Goal: Task Accomplishment & Management: Manage account settings

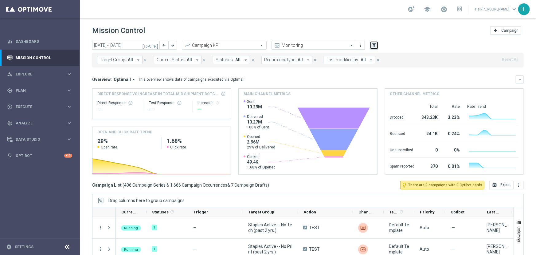
click at [376, 47] on icon "filter_alt" at bounding box center [375, 45] width 6 height 6
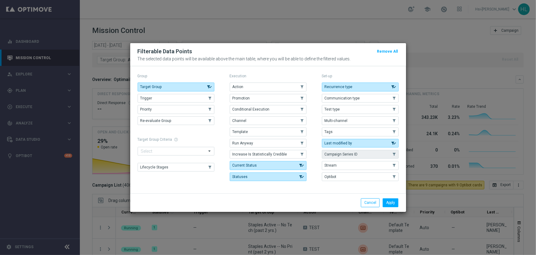
click at [348, 153] on span "Campaign Series ID" at bounding box center [341, 154] width 33 height 4
click at [391, 201] on button "Apply" at bounding box center [391, 202] width 16 height 9
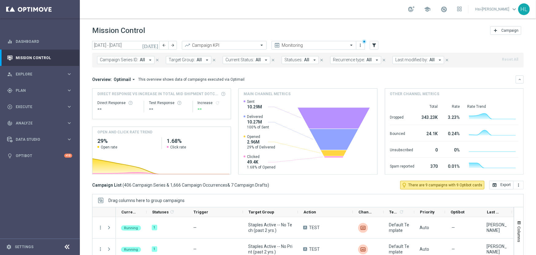
click at [127, 58] on span "Campaign Series ID:" at bounding box center [119, 59] width 38 height 5
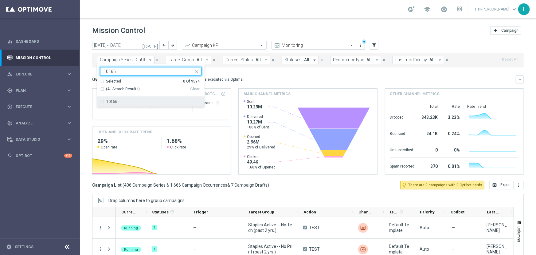
click at [116, 102] on label "10166" at bounding box center [111, 102] width 11 height 4
type input "10166"
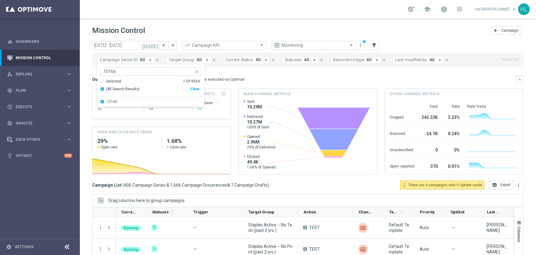
click at [200, 27] on div "Mission Control add Campaign" at bounding box center [308, 31] width 432 height 12
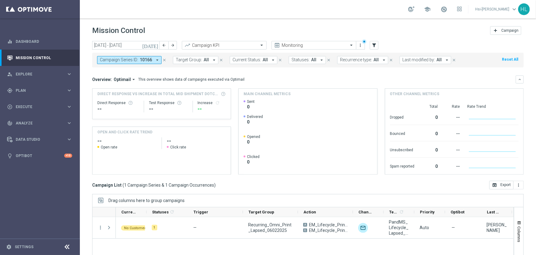
click at [138, 57] on button "Campaign Series ID: 10166 arrow_drop_down" at bounding box center [129, 60] width 65 height 8
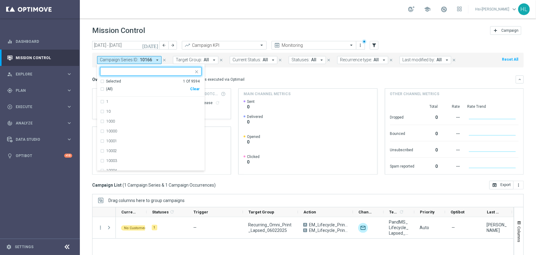
click at [147, 70] on input "text" at bounding box center [149, 71] width 90 height 5
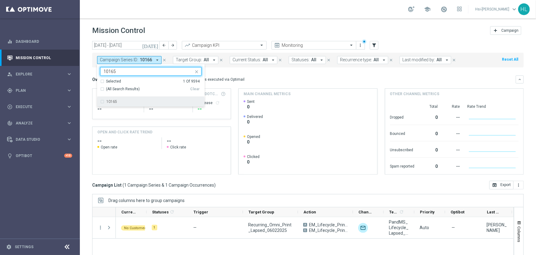
click at [147, 102] on div "10165" at bounding box center [153, 102] width 95 height 4
type input "10165"
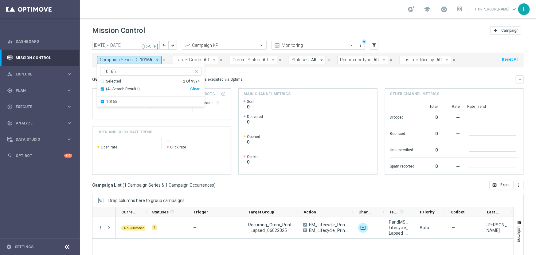
click at [205, 27] on div "Mission Control add Campaign" at bounding box center [308, 31] width 432 height 12
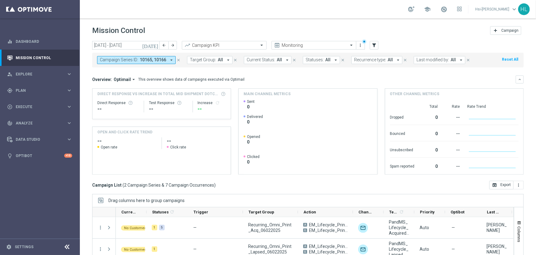
click at [145, 59] on span "10165, 10166" at bounding box center [153, 59] width 26 height 5
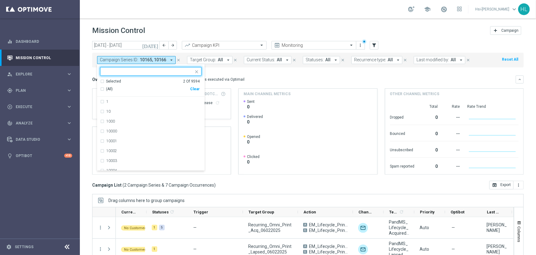
click at [145, 73] on input "text" at bounding box center [149, 71] width 90 height 5
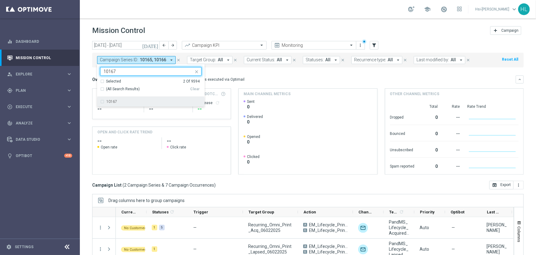
click at [129, 101] on div "10167" at bounding box center [153, 102] width 95 height 4
type input "10167"
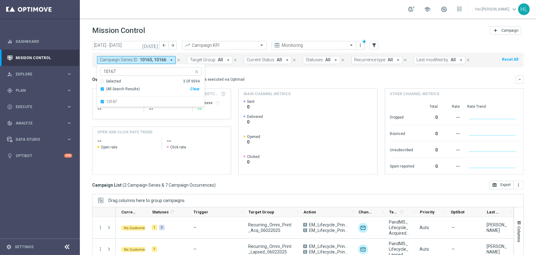
click at [208, 26] on div "Mission Control add Campaign" at bounding box center [308, 31] width 432 height 12
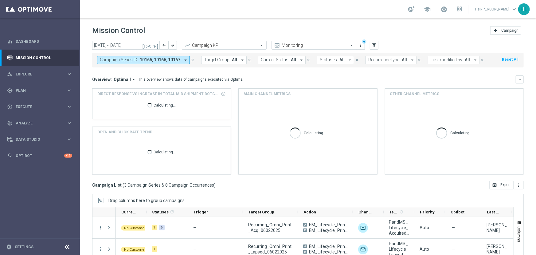
click at [159, 59] on span "10165, 10166, 10167" at bounding box center [160, 59] width 41 height 5
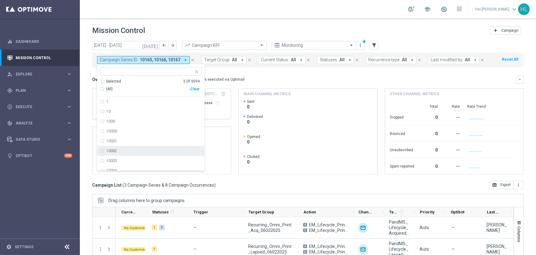
click at [302, 180] on div "Campaign List ( 3 Campaign Series & 8 Campaign Occurrences ) open_in_browser Ex…" at bounding box center [308, 184] width 432 height 9
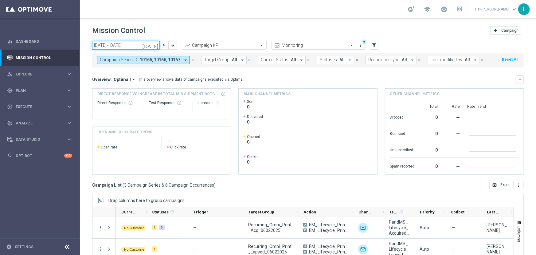
click at [117, 45] on input "29 Sep 2025 - 05 Oct 2025" at bounding box center [126, 45] width 68 height 9
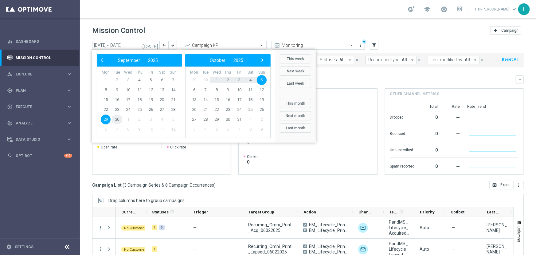
click at [117, 120] on span "30" at bounding box center [117, 119] width 10 height 10
type input "30 Sep 2025 - 30 Sep 2025"
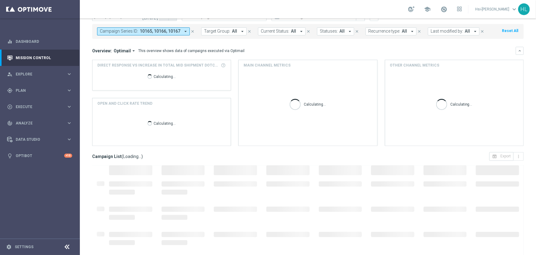
scroll to position [52, 0]
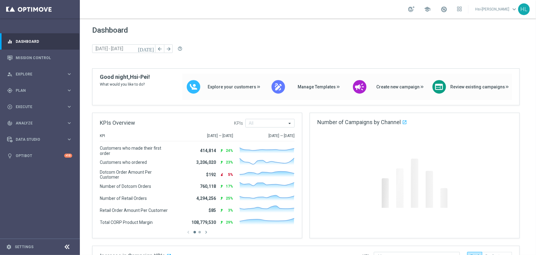
click at [63, 246] on div at bounding box center [66, 247] width 11 height 10
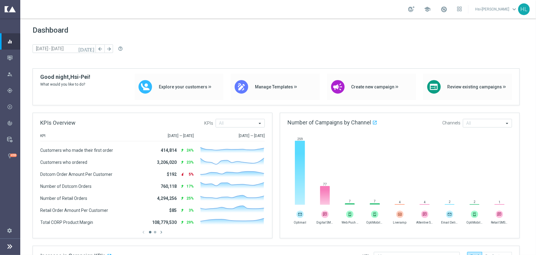
click at [15, 246] on footer "settings Settings" at bounding box center [10, 238] width 20 height 33
click at [19, 245] on footer "settings Settings" at bounding box center [10, 238] width 20 height 33
drag, startPoint x: 3, startPoint y: 244, endPoint x: 6, endPoint y: 244, distance: 3.4
click at [4, 244] on footer "settings Settings" at bounding box center [10, 238] width 20 height 33
click at [10, 243] on icon at bounding box center [9, 245] width 7 height 7
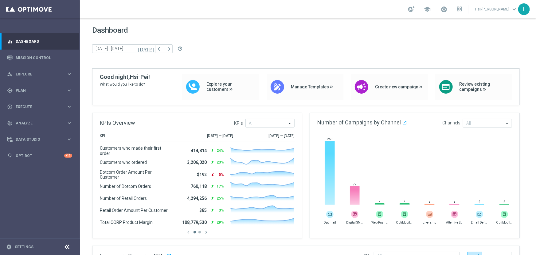
click at [11, 242] on footer "settings Settings" at bounding box center [40, 246] width 80 height 16
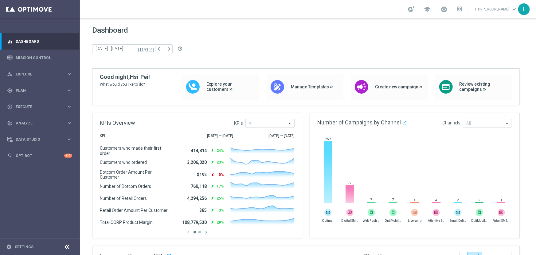
drag, startPoint x: 13, startPoint y: 241, endPoint x: 15, endPoint y: 235, distance: 6.5
click at [14, 240] on footer "settings Settings" at bounding box center [40, 246] width 80 height 16
click at [17, 245] on link "Settings" at bounding box center [24, 247] width 19 height 4
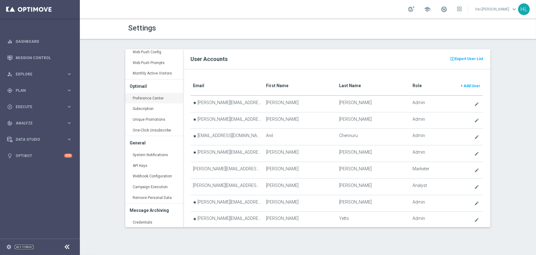
scroll to position [233, 0]
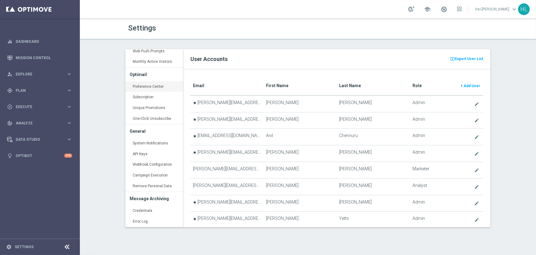
click at [150, 148] on link "API Keys keyboard_arrow_right" at bounding box center [154, 153] width 58 height 11
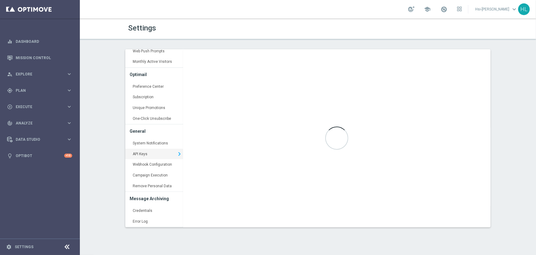
type input "[URL][DOMAIN_NAME]"
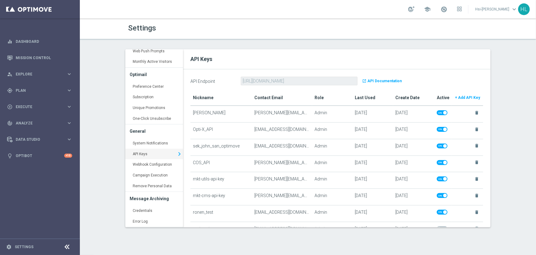
click at [468, 97] on b "+ Add API Key" at bounding box center [467, 97] width 25 height 4
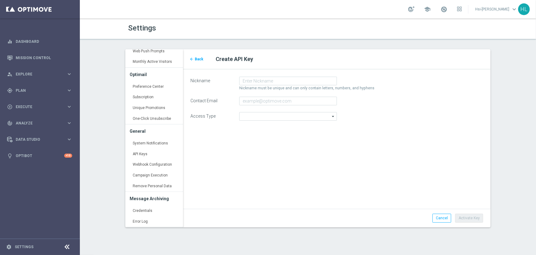
type input "Admin"
click at [244, 98] on input "Contact Email" at bounding box center [288, 101] width 98 height 9
click at [213, 97] on label "Contact Email" at bounding box center [215, 100] width 49 height 7
click at [239, 97] on input "Contact Email" at bounding box center [288, 101] width 98 height 9
click at [213, 97] on label "Contact Email" at bounding box center [215, 100] width 49 height 7
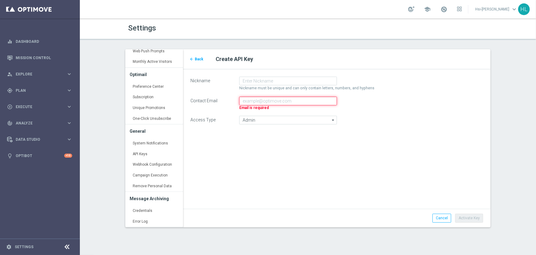
click at [239, 97] on input "Contact Email" at bounding box center [288, 101] width 98 height 9
click at [194, 57] on icon "arrow_back" at bounding box center [192, 59] width 4 height 4
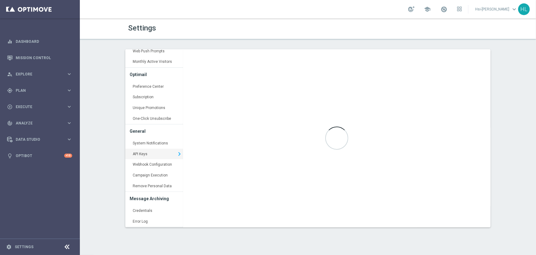
type input "[URL][DOMAIN_NAME]"
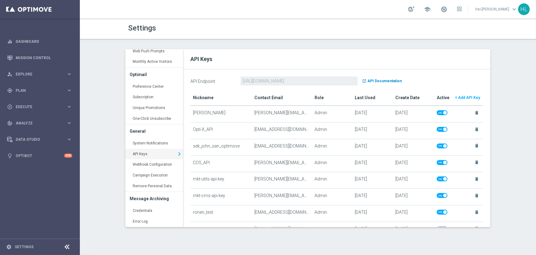
click at [381, 80] on b "API Documentation" at bounding box center [385, 81] width 34 height 4
click at [463, 96] on b "+ Add API Key" at bounding box center [467, 97] width 25 height 4
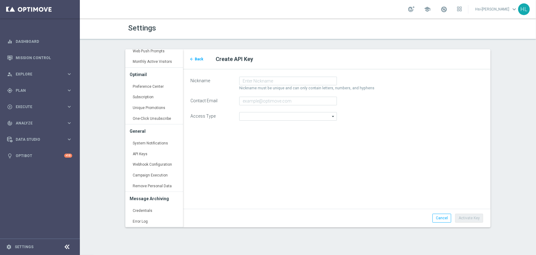
type input "Admin"
click at [256, 115] on input "Admin" at bounding box center [288, 116] width 98 height 9
click at [219, 120] on div "Nickname Nickname must be unique and can only contain letters, numbers, and hyp…" at bounding box center [337, 101] width 308 height 64
type input "Admin"
click at [442, 221] on button "Cancel" at bounding box center [442, 217] width 19 height 9
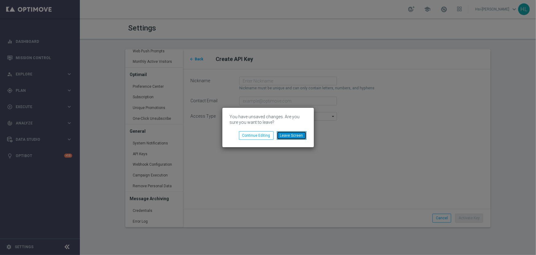
click at [295, 135] on button "Leave Screen" at bounding box center [292, 135] width 30 height 9
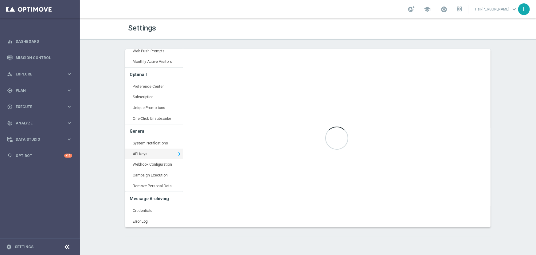
type input "[URL][DOMAIN_NAME]"
